Goal: Contribute content: Contribute content

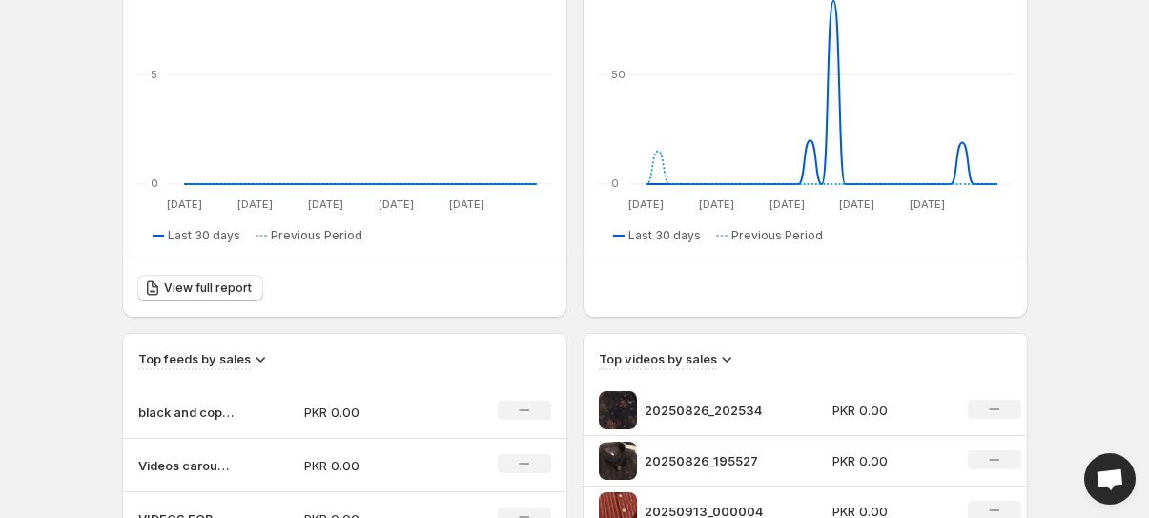
scroll to position [519, 0]
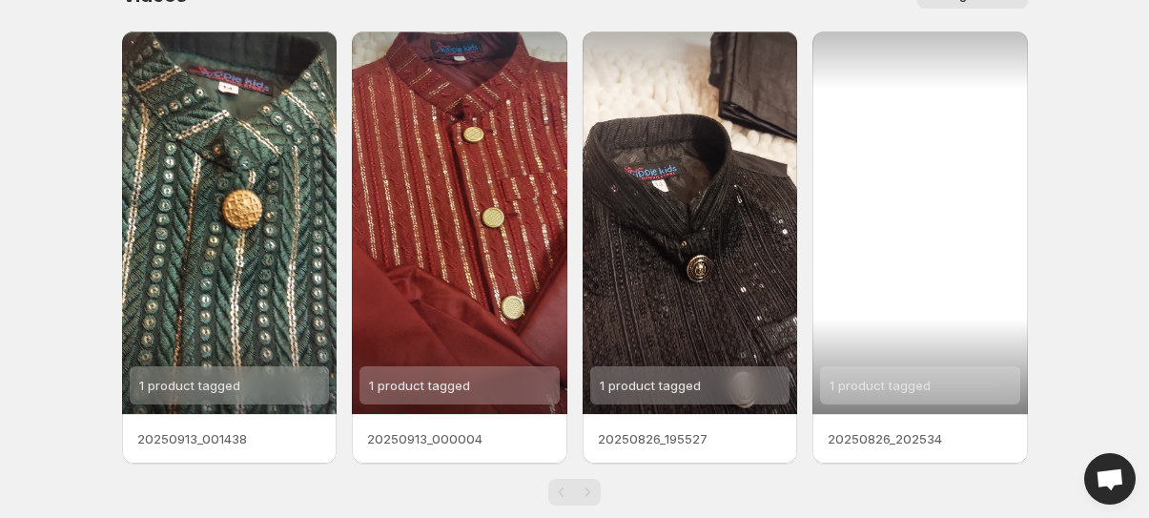
scroll to position [74, 0]
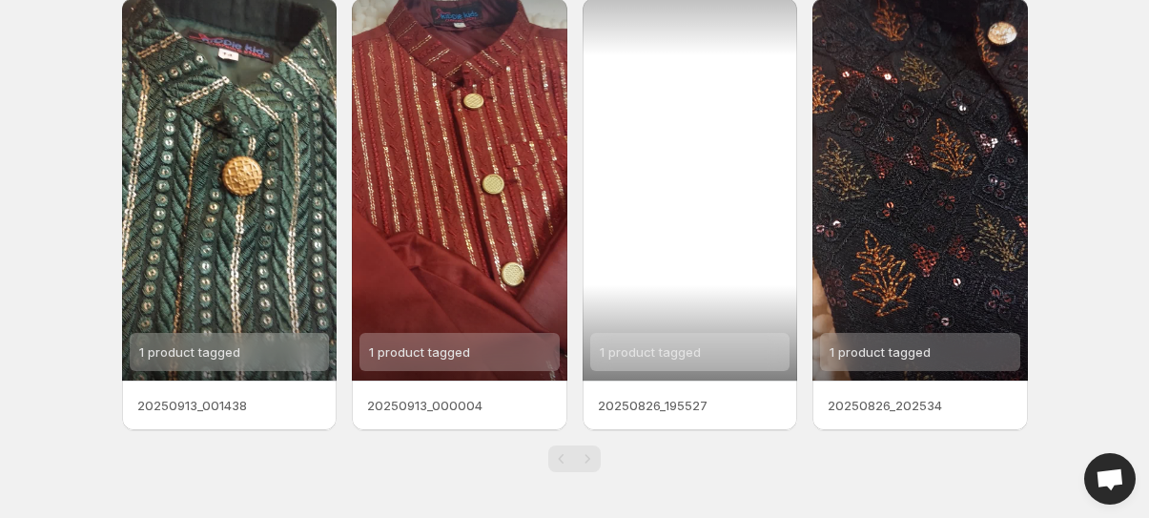
click at [656, 347] on span "1 product tagged" at bounding box center [650, 351] width 101 height 15
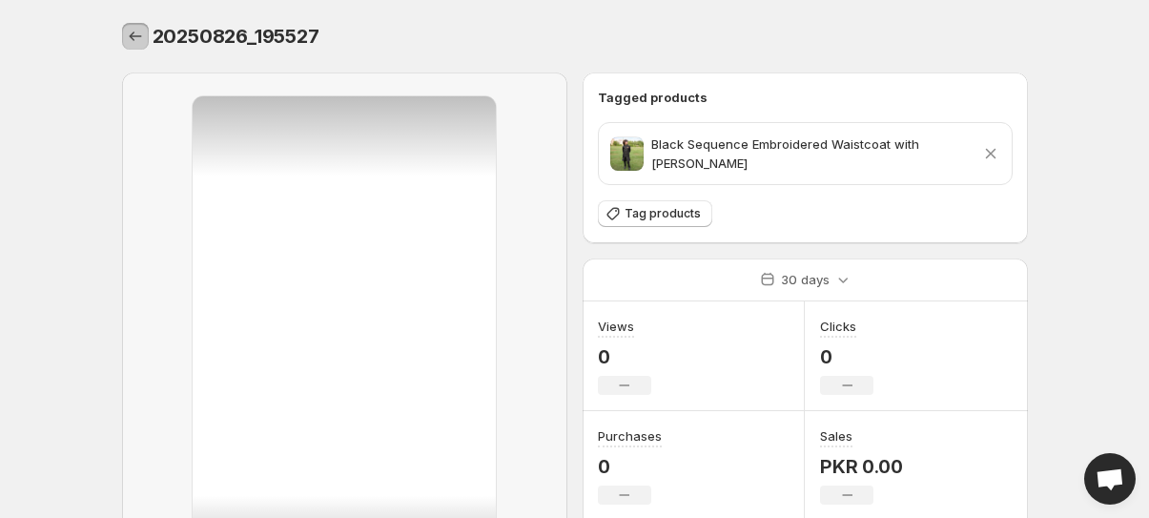
click at [132, 29] on icon "Settings" at bounding box center [135, 36] width 19 height 19
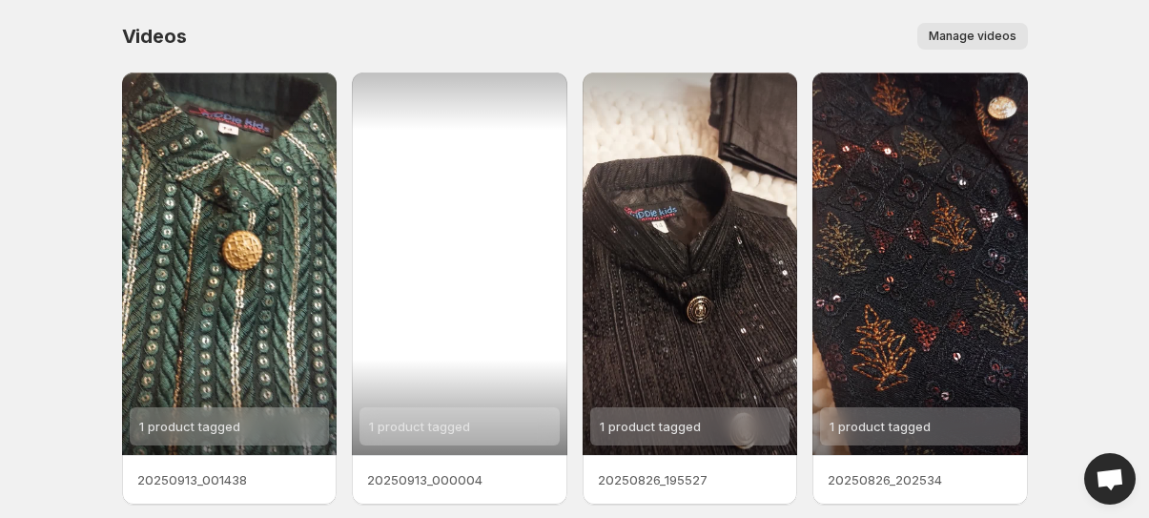
click at [437, 356] on div "1 product tagged" at bounding box center [459, 263] width 215 height 382
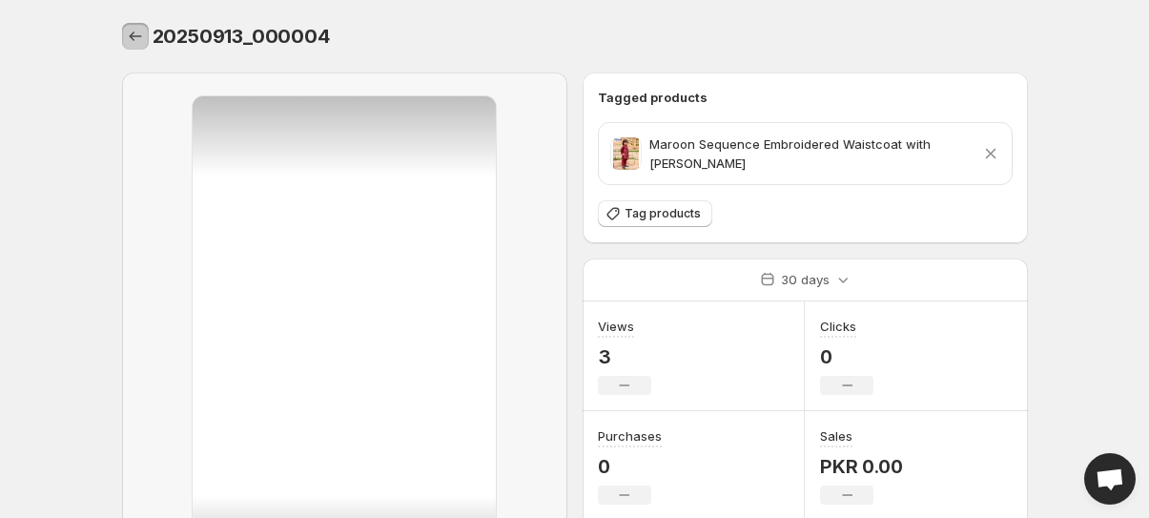
click at [127, 36] on icon "Settings" at bounding box center [135, 36] width 19 height 19
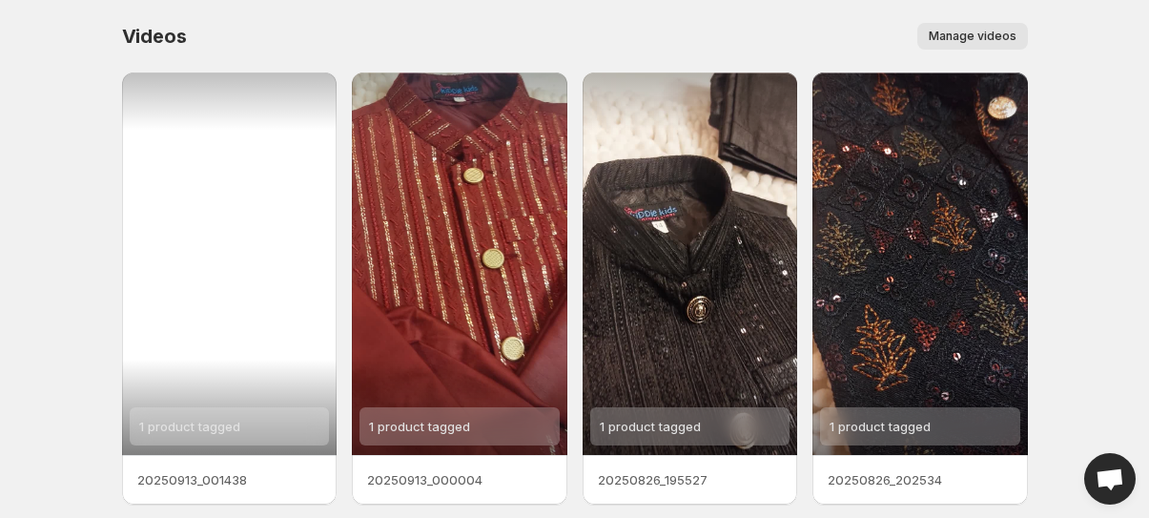
click at [227, 426] on span "1 product tagged" at bounding box center [189, 425] width 101 height 15
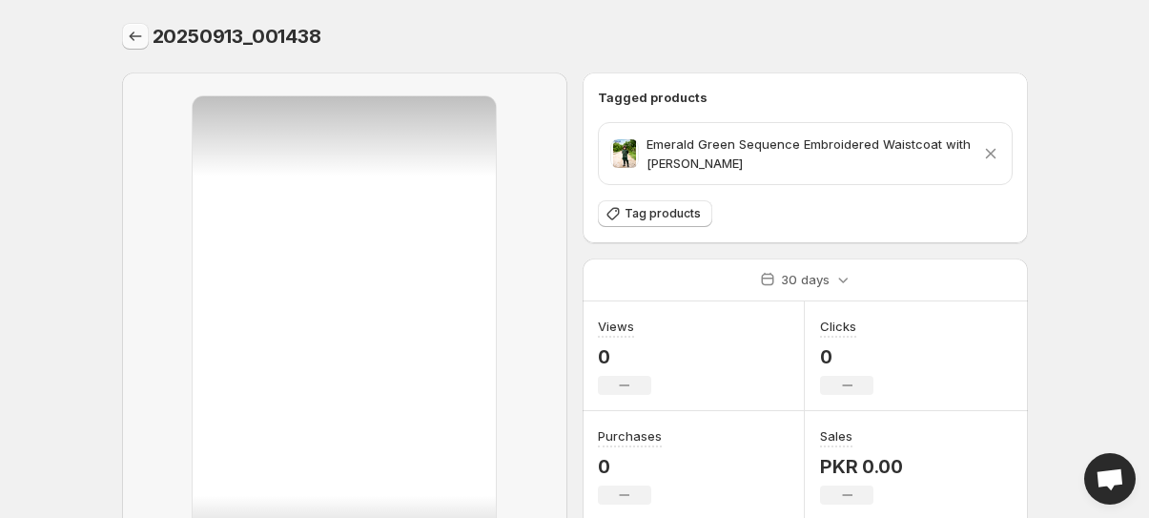
click at [132, 31] on icon "Settings" at bounding box center [135, 36] width 19 height 19
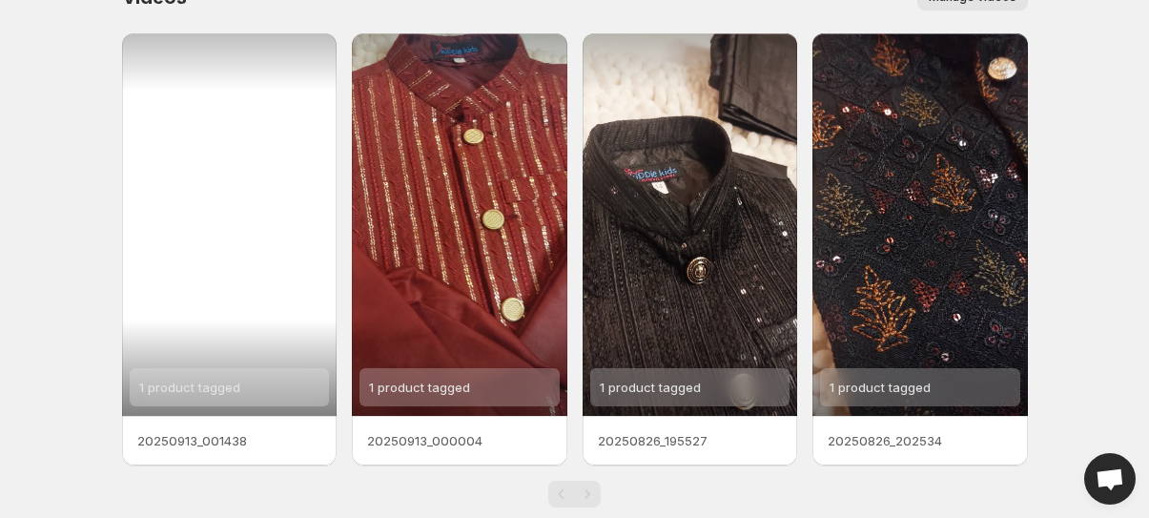
scroll to position [74, 0]
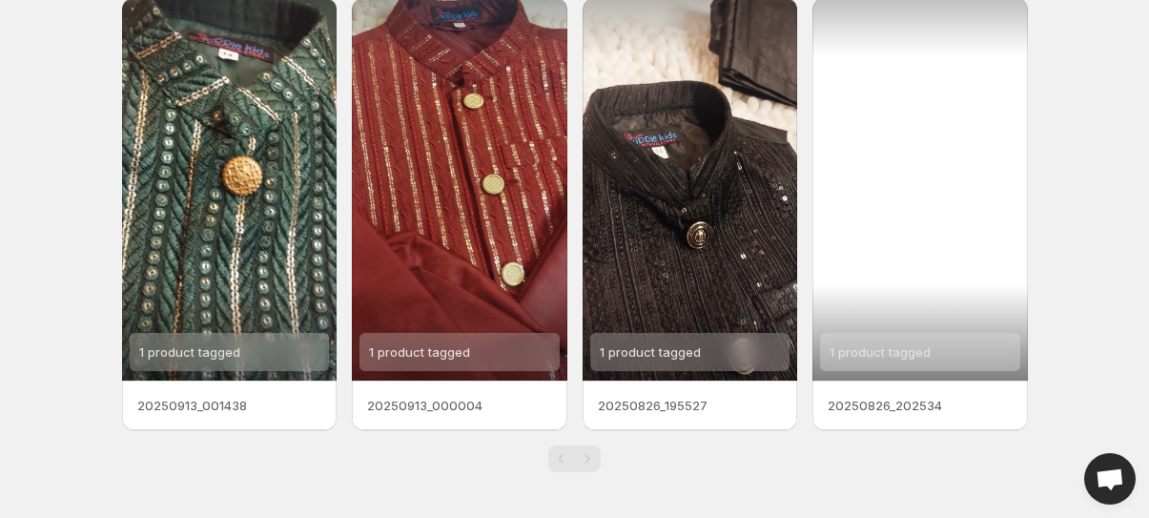
click at [965, 86] on div "1 product tagged" at bounding box center [919, 189] width 215 height 382
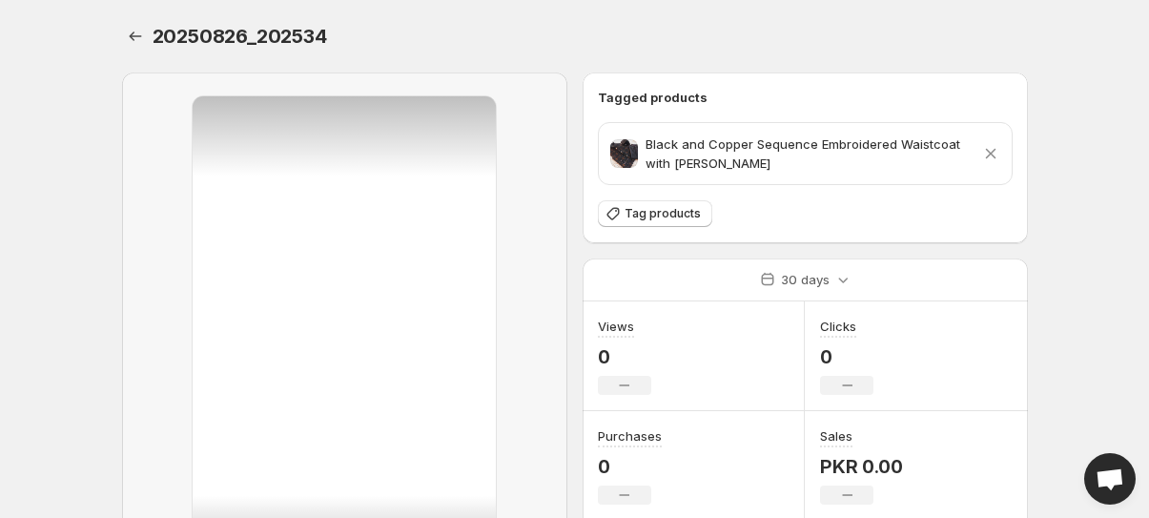
scroll to position [253, 0]
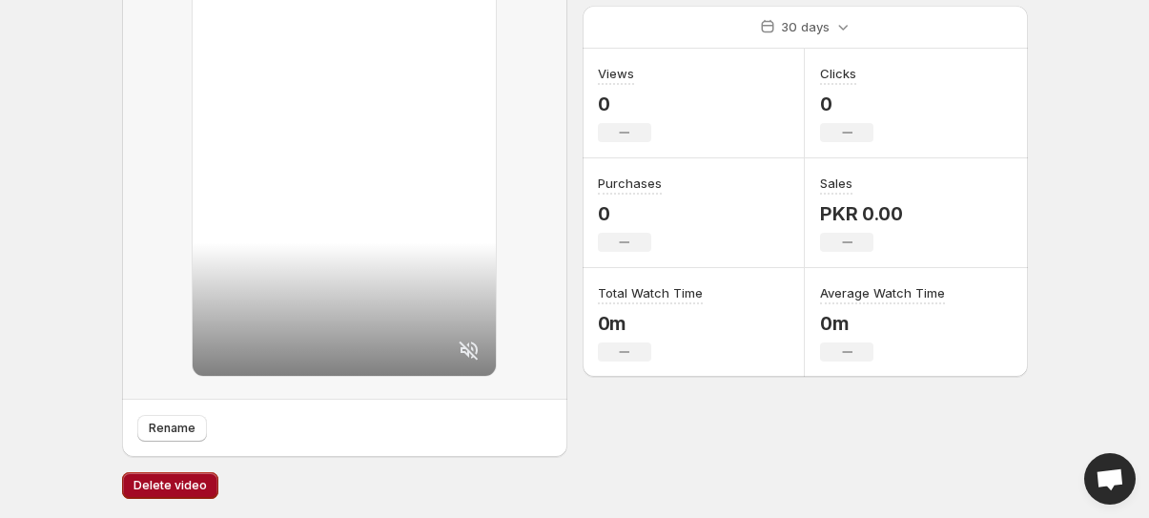
click at [153, 478] on span "Delete video" at bounding box center [169, 485] width 73 height 15
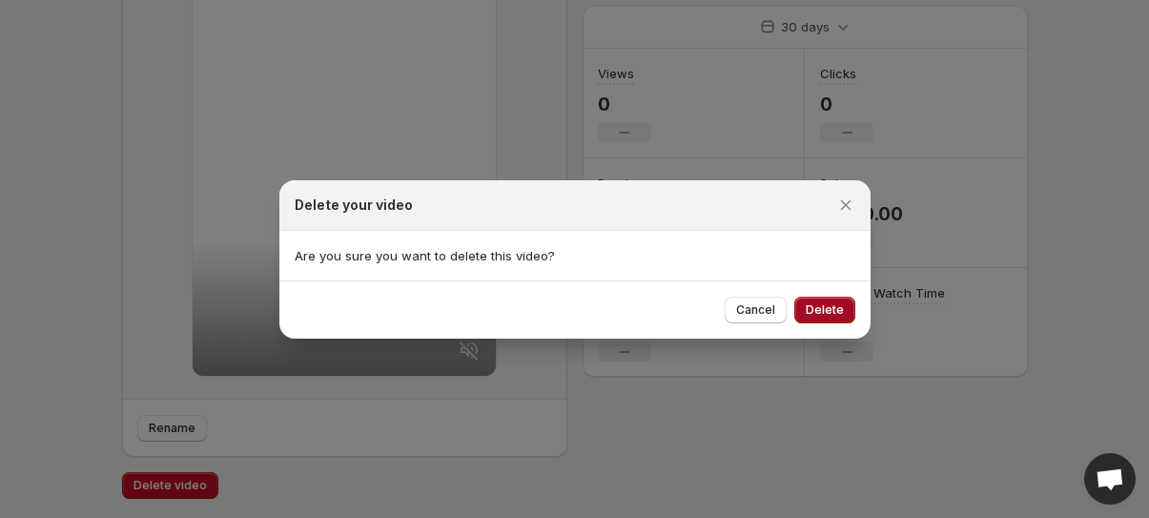
click at [807, 305] on span "Delete" at bounding box center [824, 309] width 38 height 15
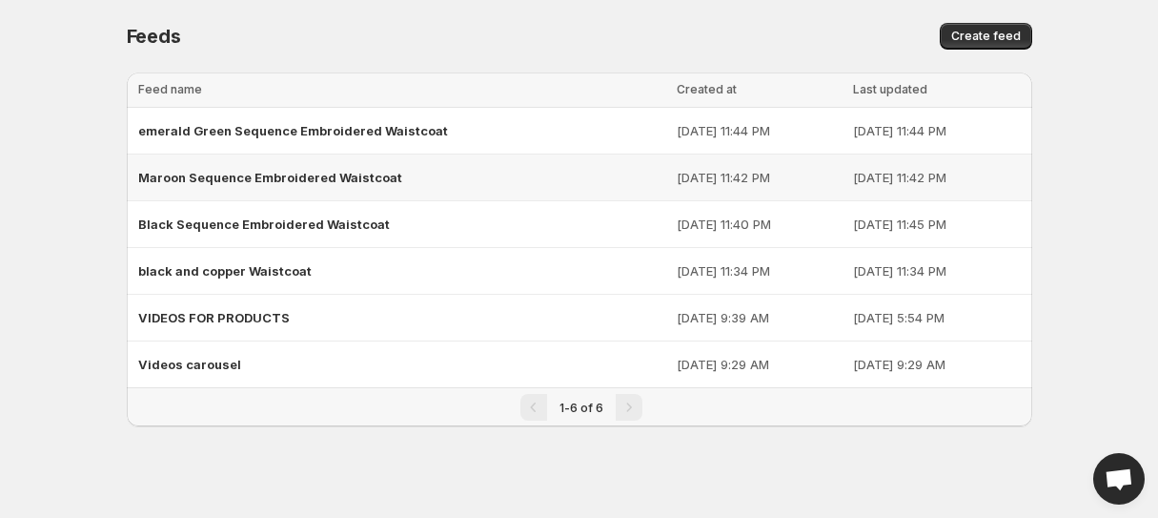
click at [214, 178] on span "Maroon Sequence Embroidered Waistcoat" at bounding box center [270, 177] width 264 height 15
click at [216, 127] on span "emerald Green Sequence Embroidered Waistcoat" at bounding box center [293, 130] width 310 height 15
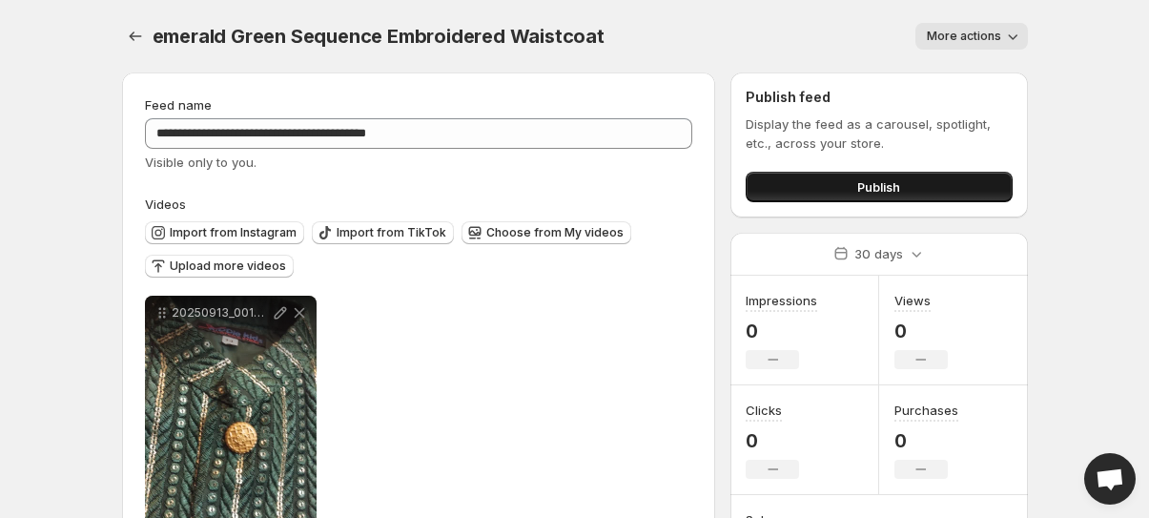
click at [843, 178] on button "Publish" at bounding box center [878, 187] width 266 height 31
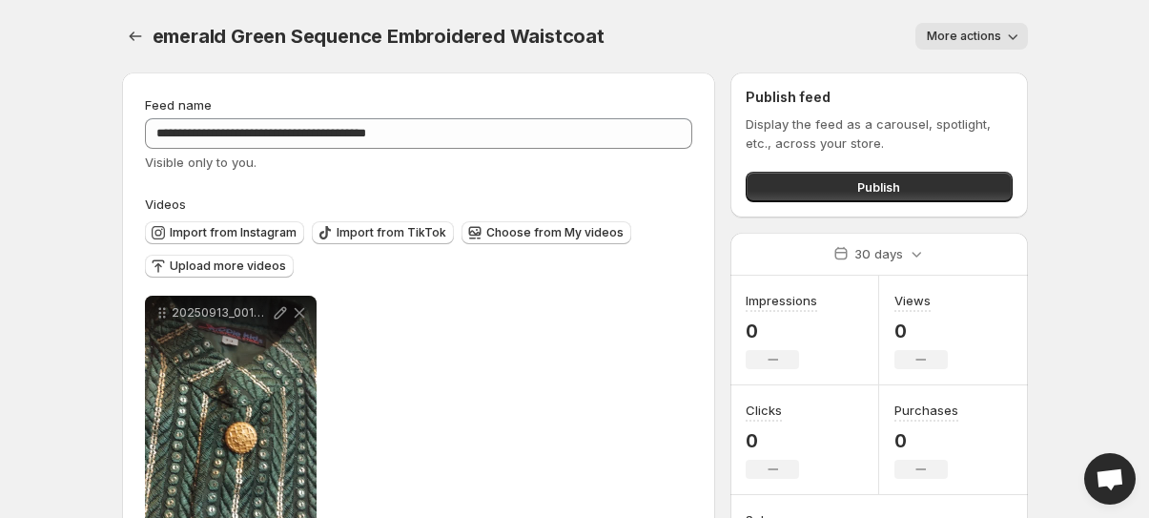
click at [980, 35] on span "More actions" at bounding box center [963, 36] width 74 height 15
click at [837, 46] on div "More actions" at bounding box center [827, 36] width 400 height 27
click at [836, 27] on div "More actions" at bounding box center [827, 36] width 400 height 27
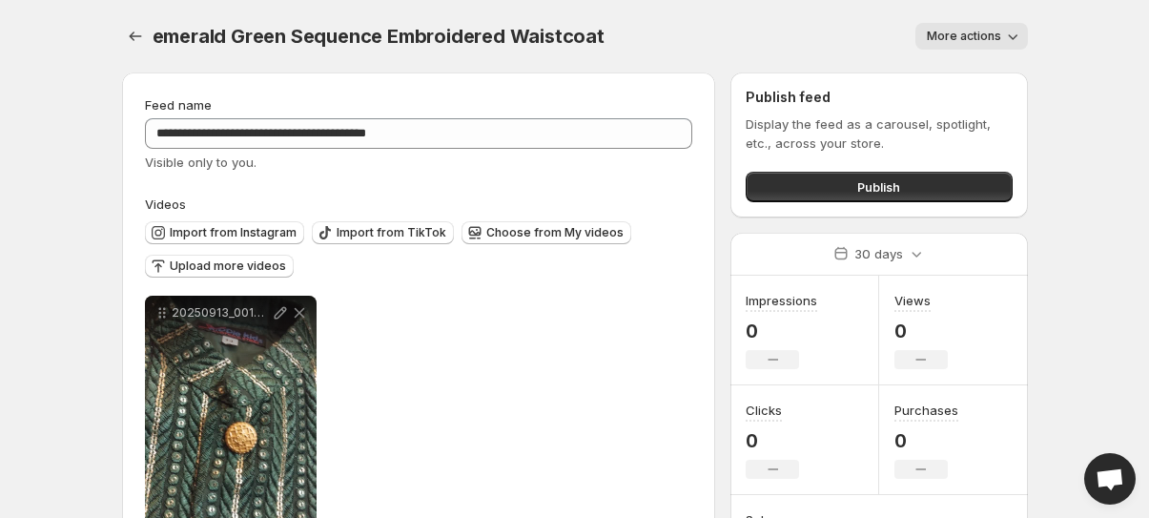
click at [755, 30] on div "More actions" at bounding box center [827, 36] width 400 height 27
click at [155, 10] on div "emerald Green Sequence Embroidered Waistcoat. This page is ready emerald Green …" at bounding box center [575, 36] width 906 height 72
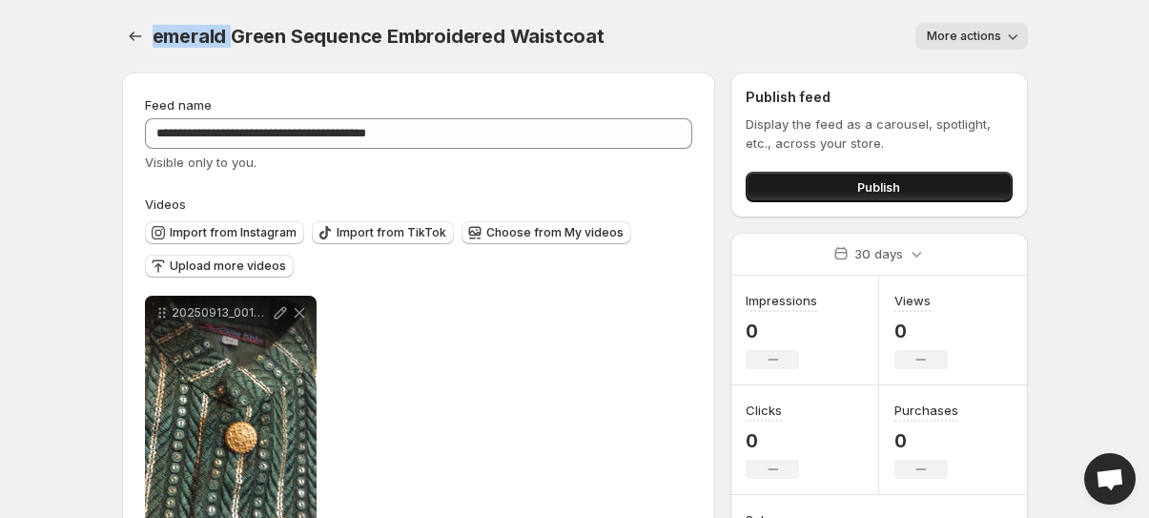
click at [795, 196] on button "Publish" at bounding box center [878, 187] width 266 height 31
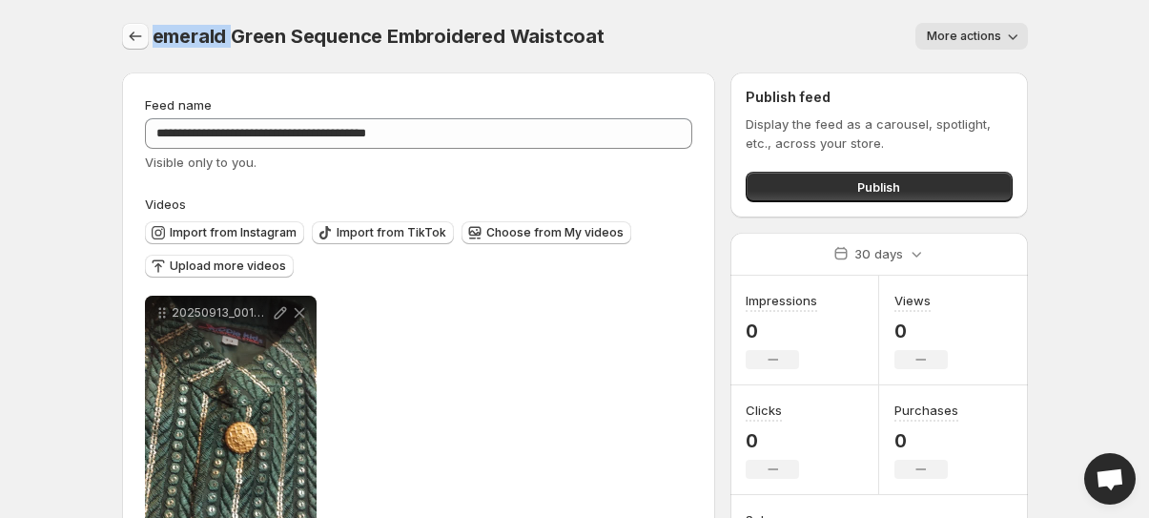
click at [145, 39] on button "Settings" at bounding box center [135, 36] width 27 height 27
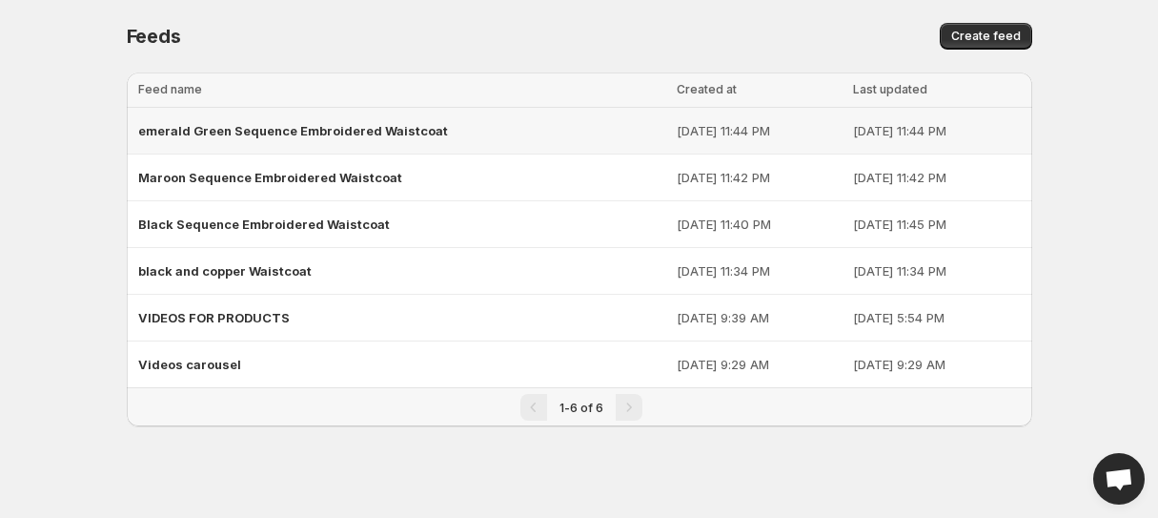
click at [255, 127] on span "emerald Green Sequence Embroidered Waistcoat" at bounding box center [293, 130] width 310 height 15
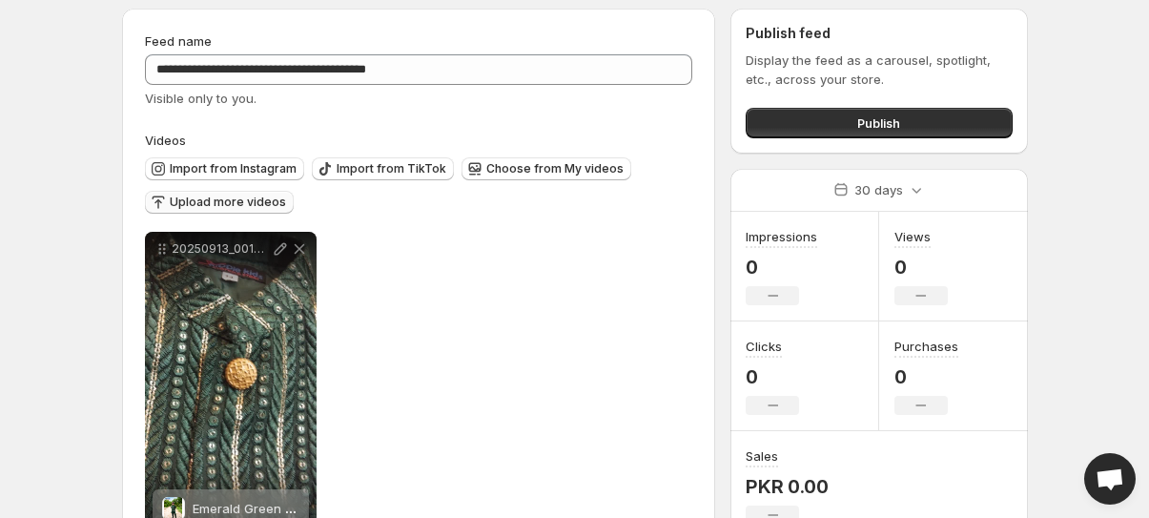
scroll to position [130, 0]
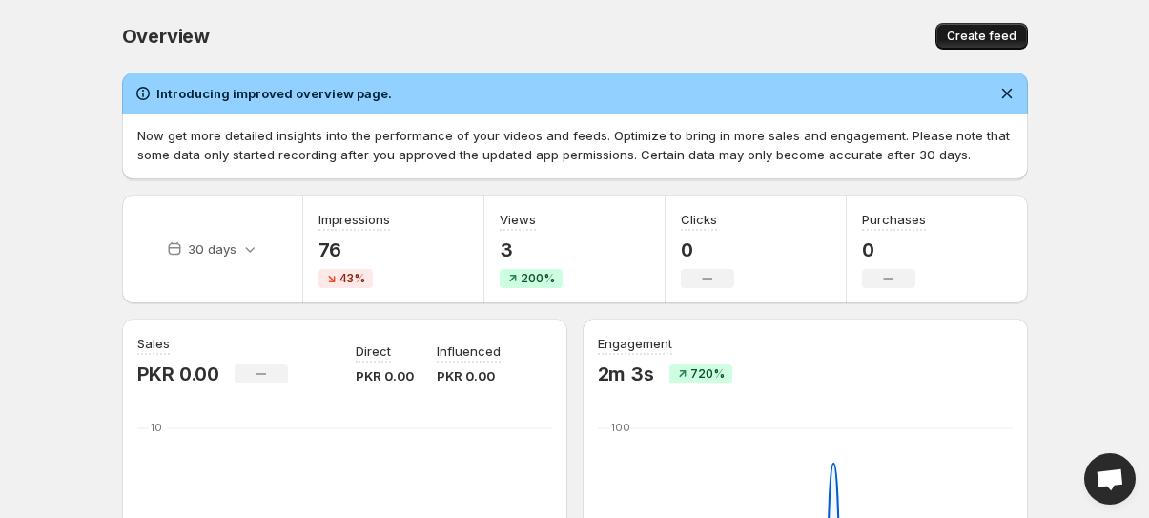
click at [1002, 35] on span "Create feed" at bounding box center [982, 36] width 70 height 15
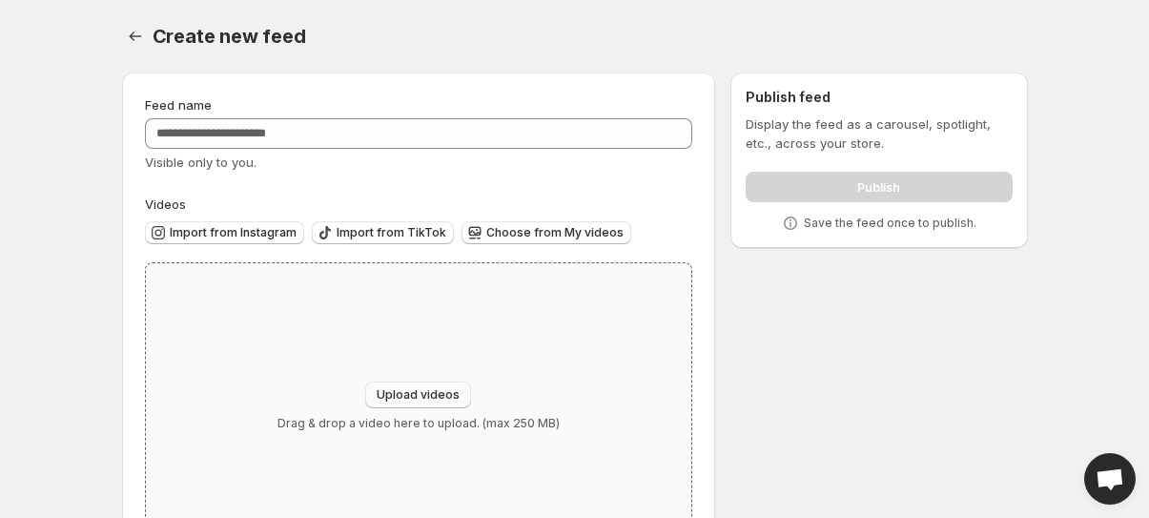
click at [410, 383] on button "Upload videos" at bounding box center [418, 394] width 106 height 27
type input "**********"
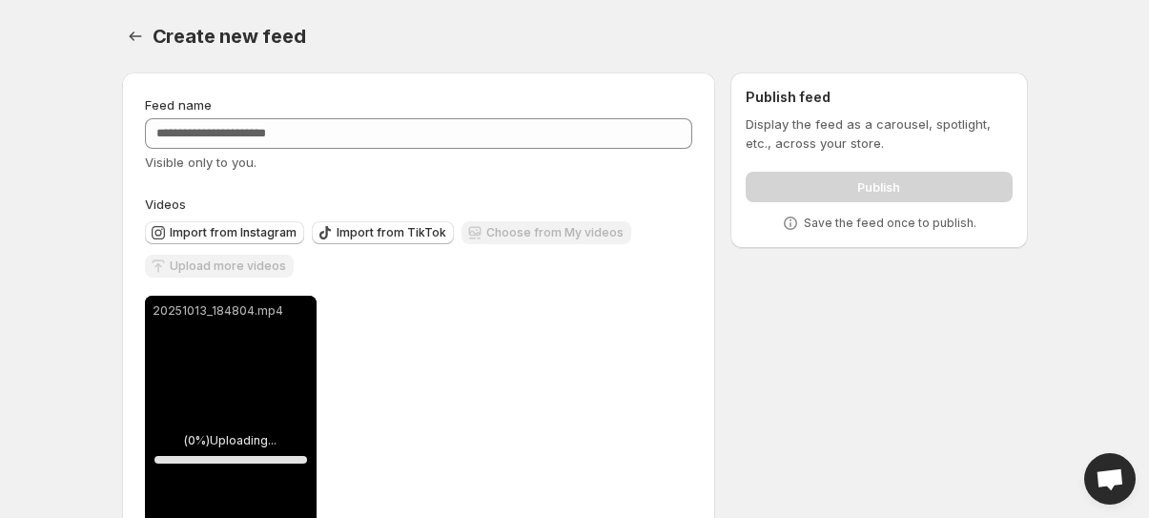
click at [366, 114] on div "Feed name Visible only to you." at bounding box center [419, 133] width 548 height 76
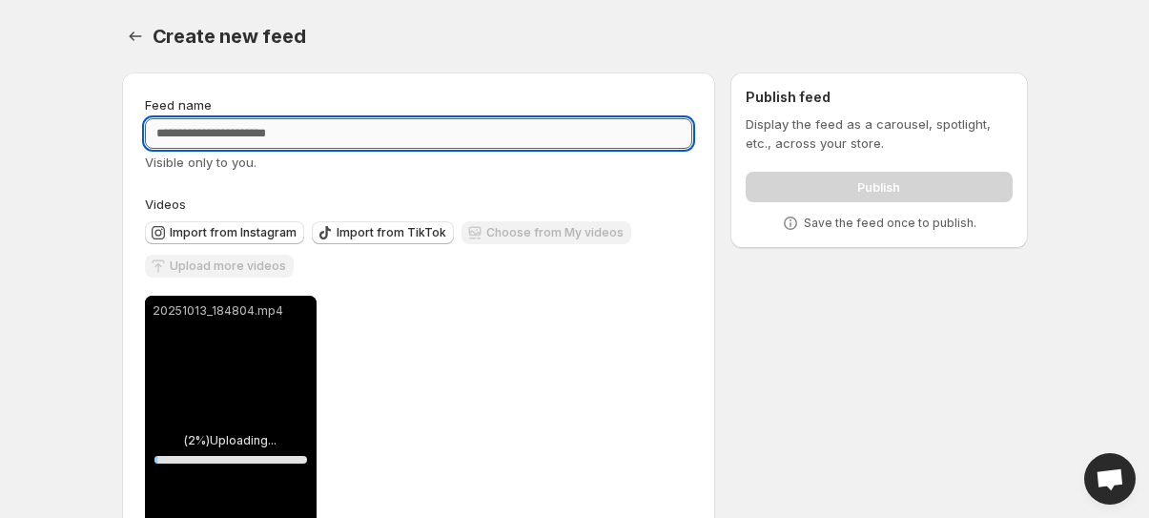
click at [366, 130] on input "Feed name" at bounding box center [419, 133] width 548 height 31
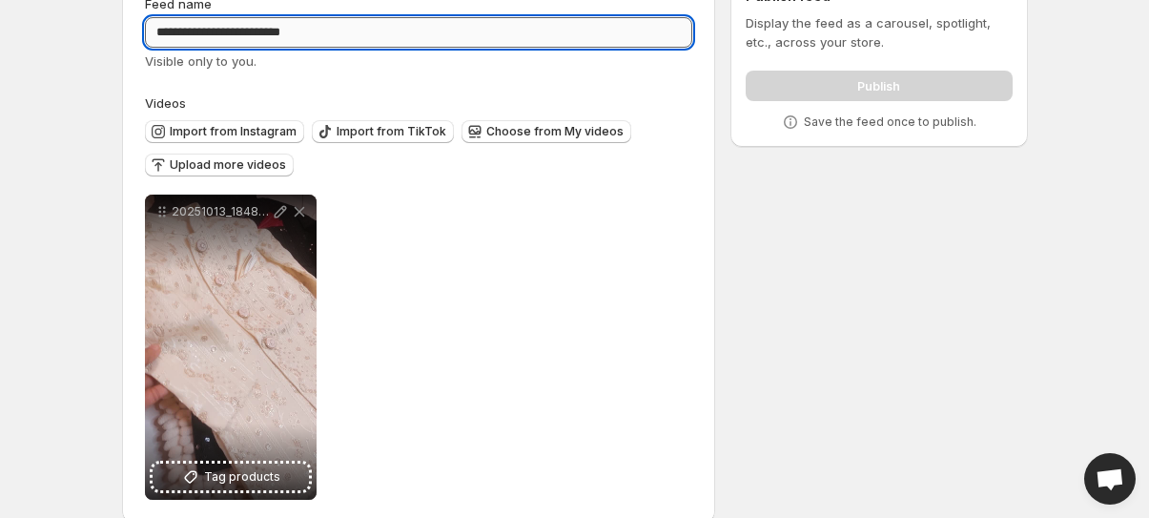
scroll to position [130, 0]
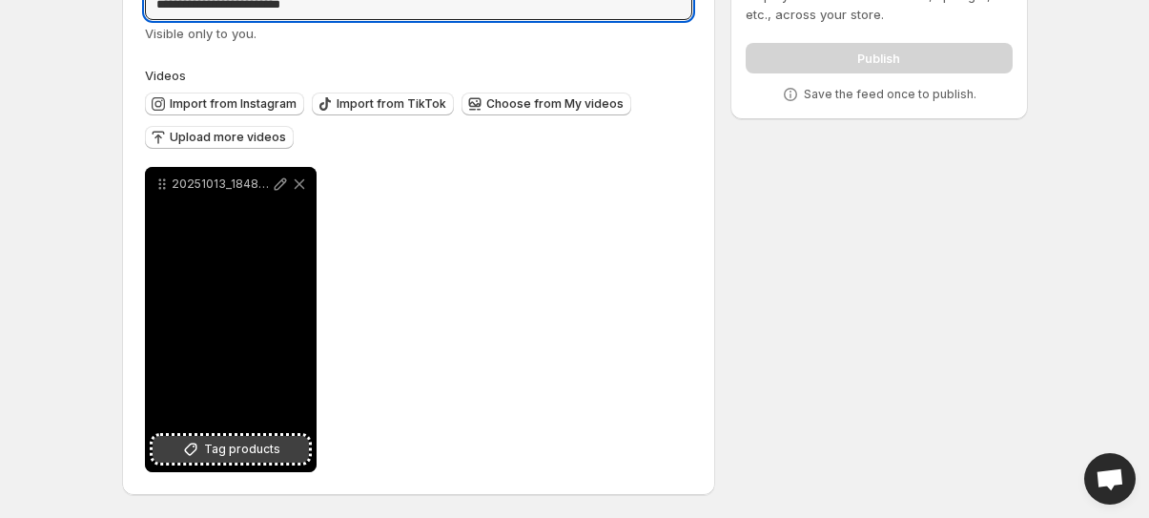
type input "**********"
click at [225, 455] on span "Tag products" at bounding box center [242, 448] width 76 height 19
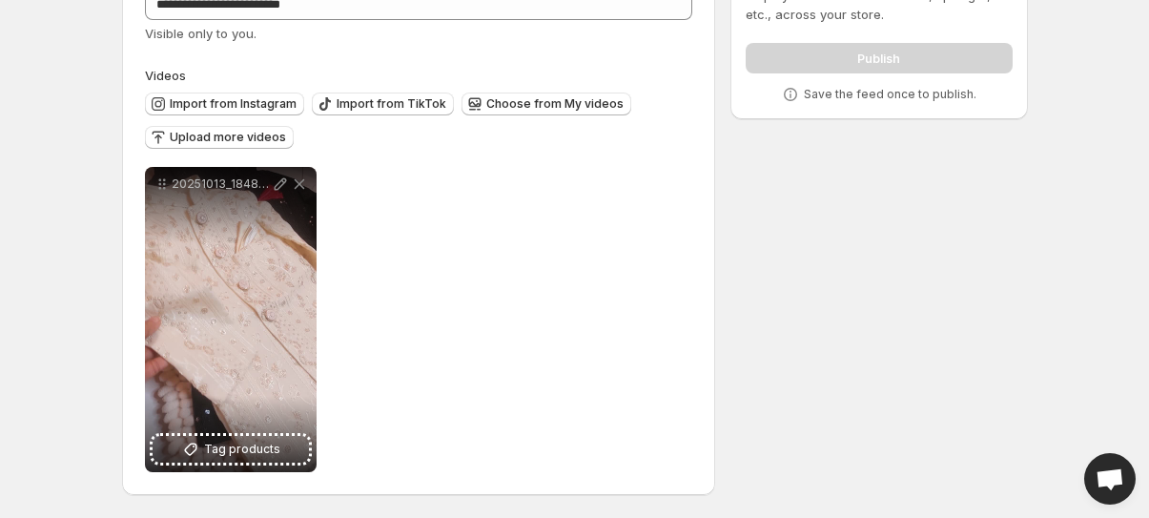
scroll to position [0, 0]
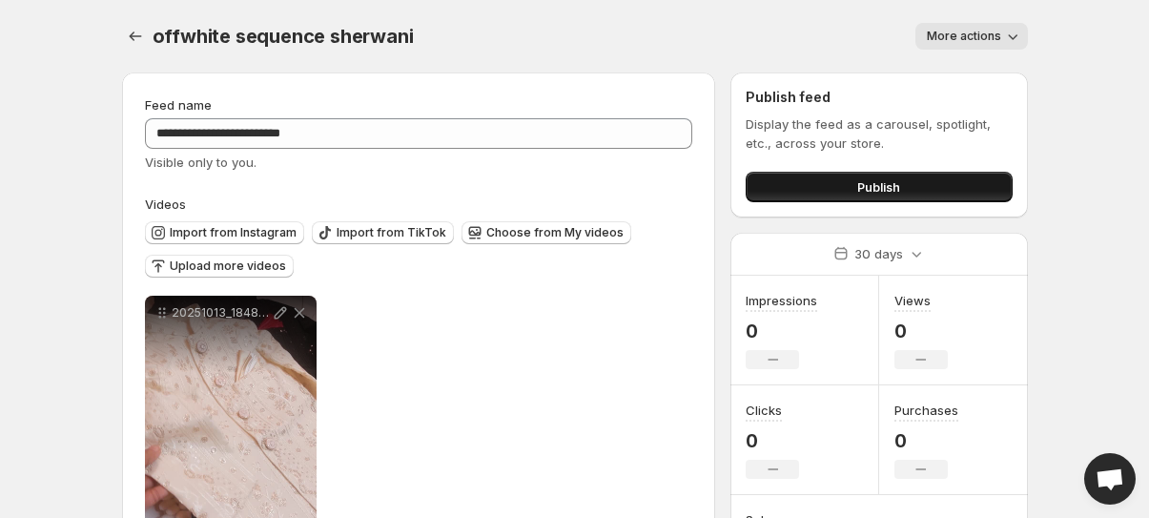
click at [862, 191] on span "Publish" at bounding box center [878, 186] width 43 height 19
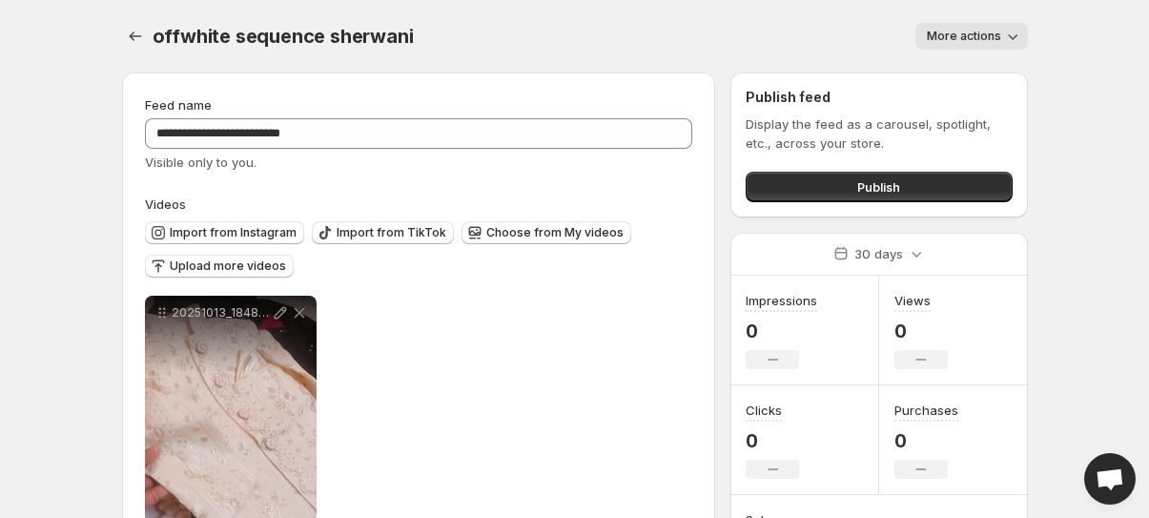
scroll to position [130, 0]
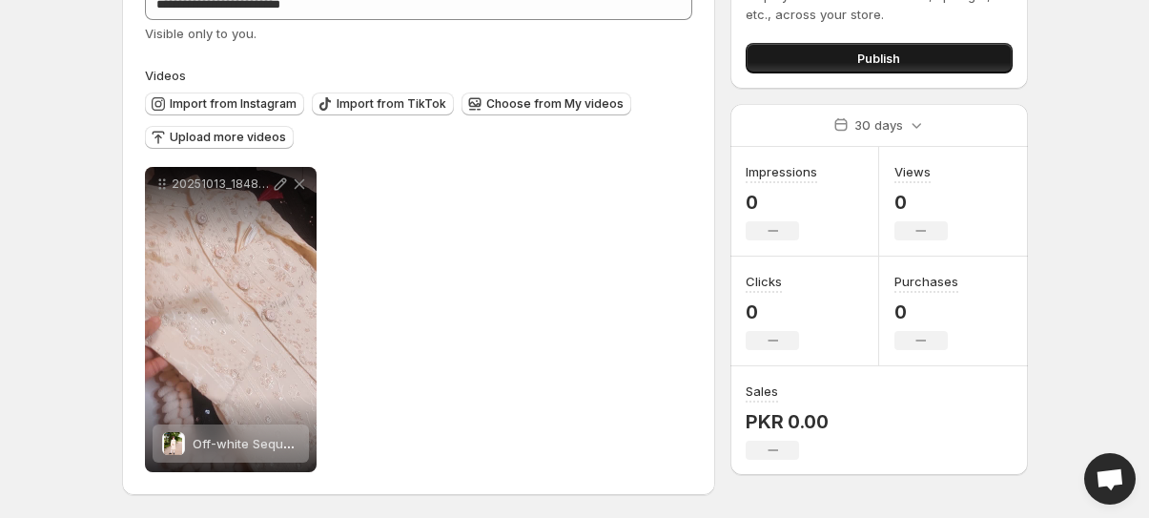
click at [834, 47] on button "Publish" at bounding box center [878, 58] width 266 height 31
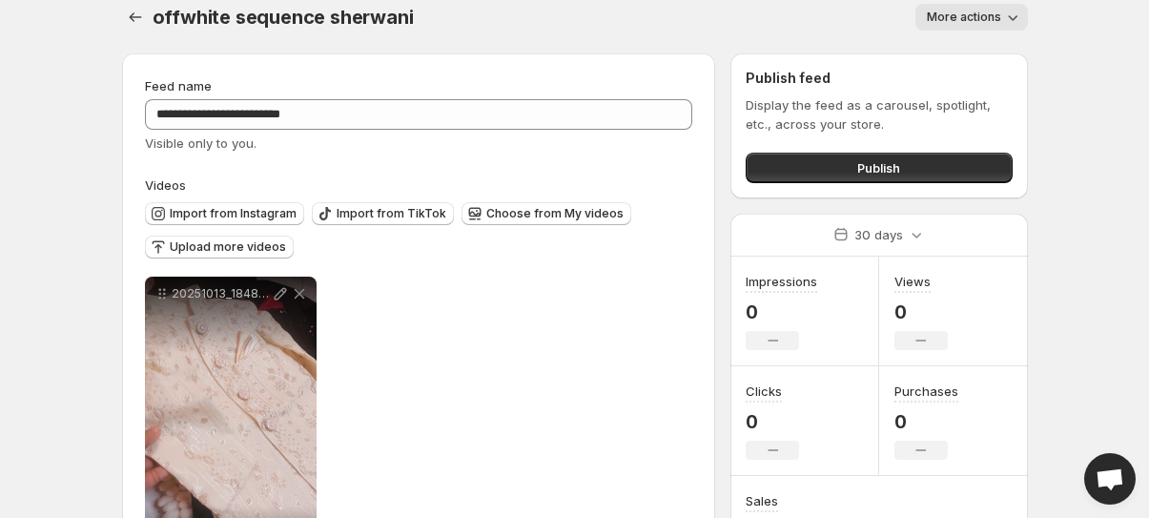
scroll to position [0, 0]
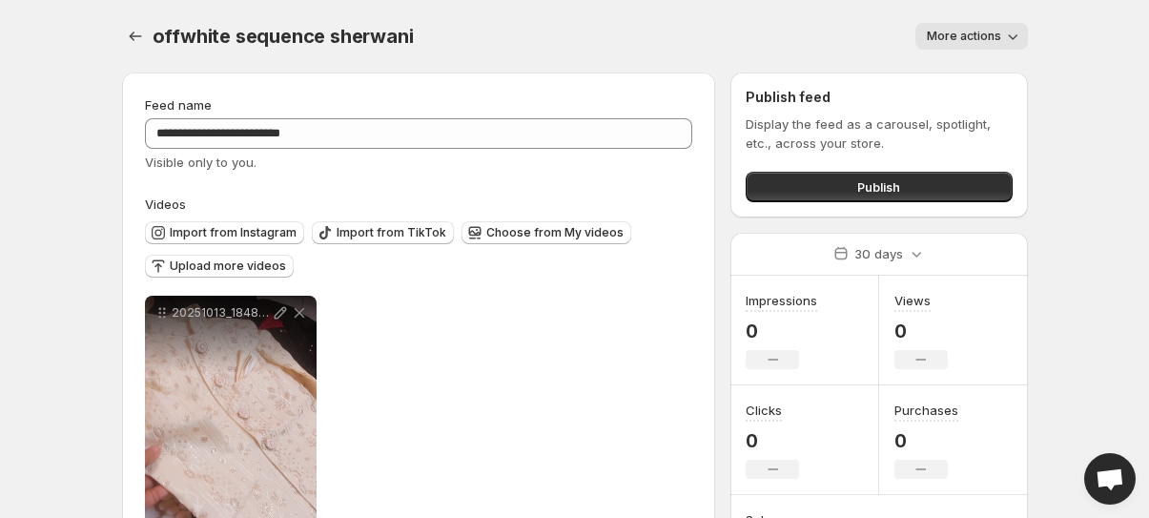
click at [974, 27] on button "More actions" at bounding box center [971, 36] width 112 height 27
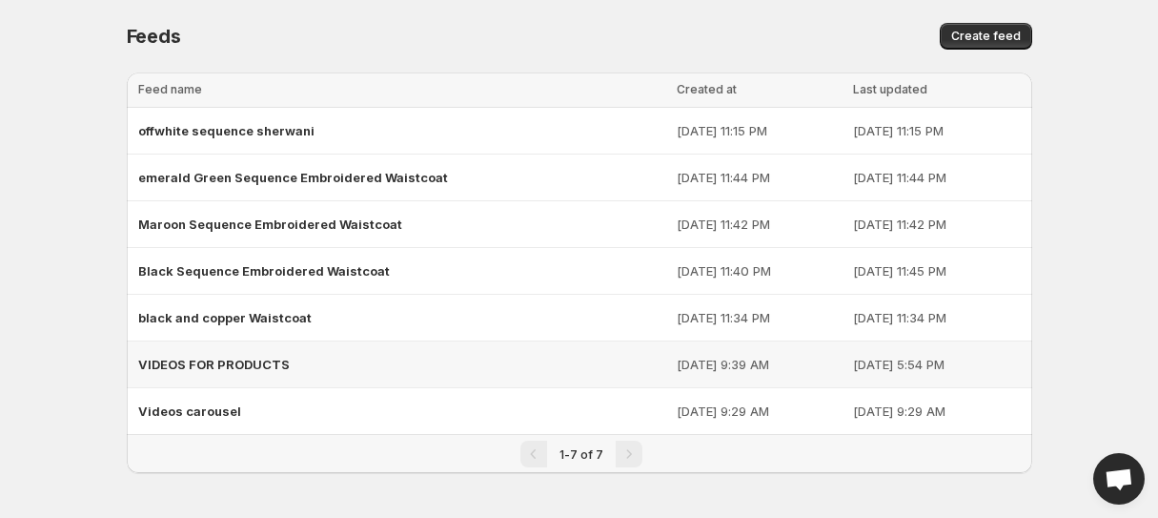
click at [200, 360] on span "VIDEOS FOR PRODUCTS" at bounding box center [214, 363] width 152 height 15
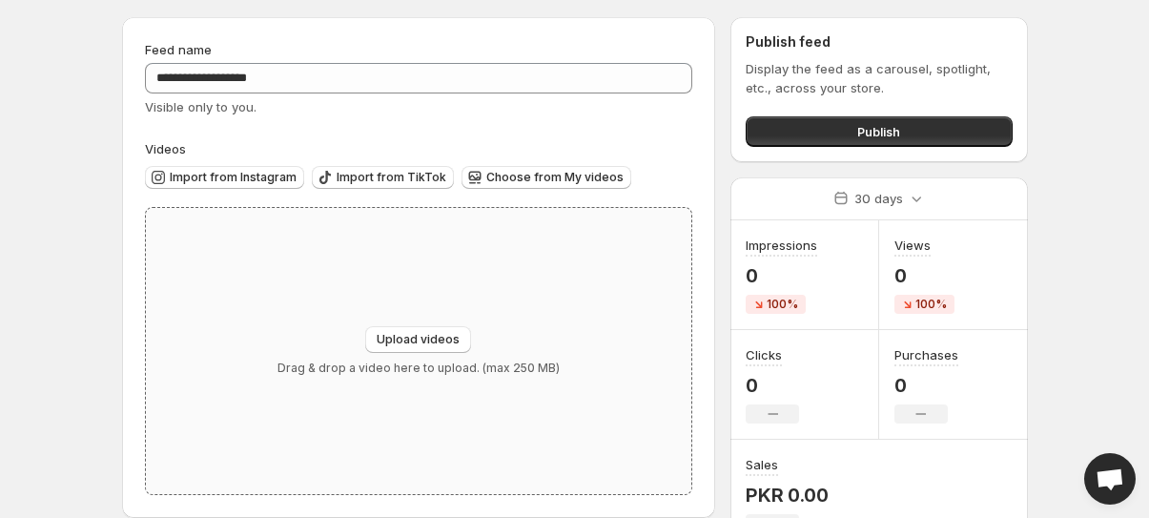
scroll to position [85, 0]
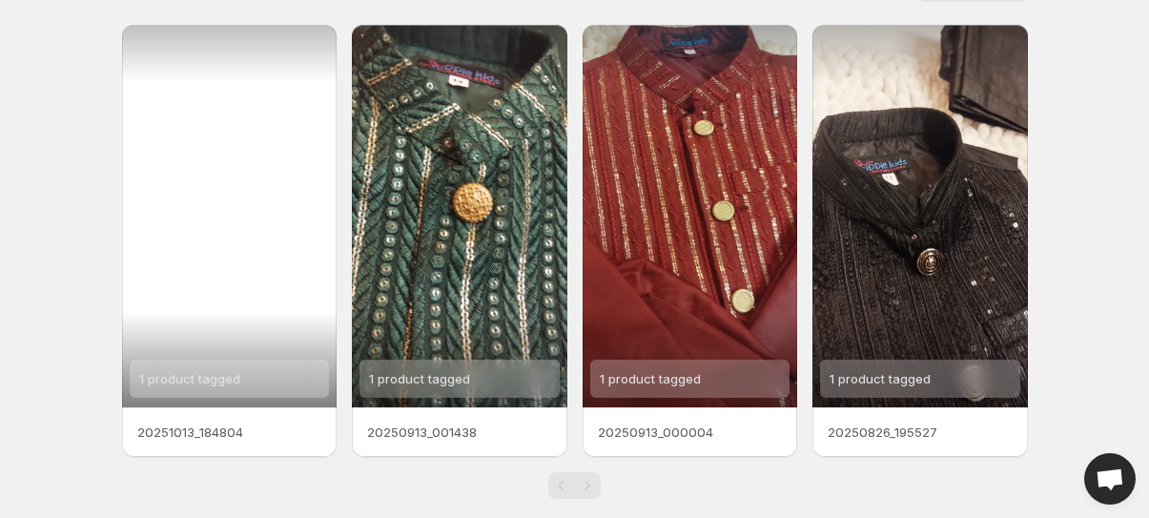
scroll to position [74, 0]
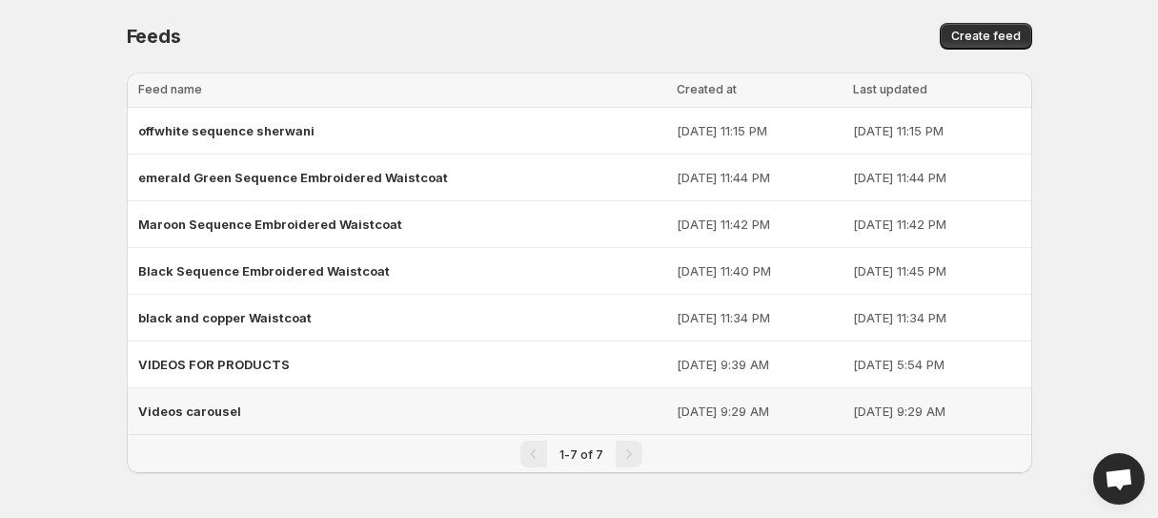
click at [191, 399] on div "Videos carousel" at bounding box center [402, 411] width 528 height 34
